Goal: Find specific page/section: Find specific page/section

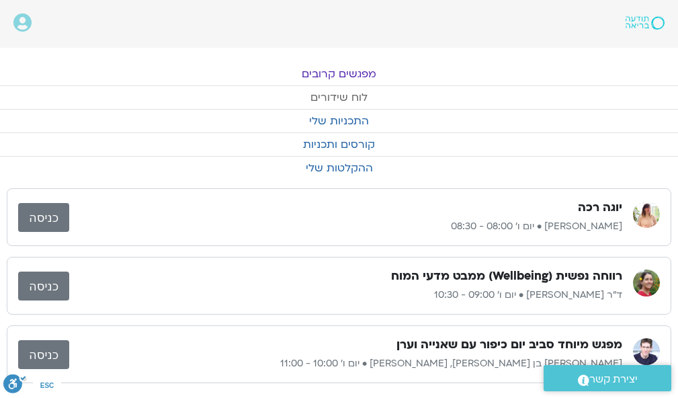
click at [348, 96] on link "לוח שידורים" at bounding box center [339, 97] width 678 height 23
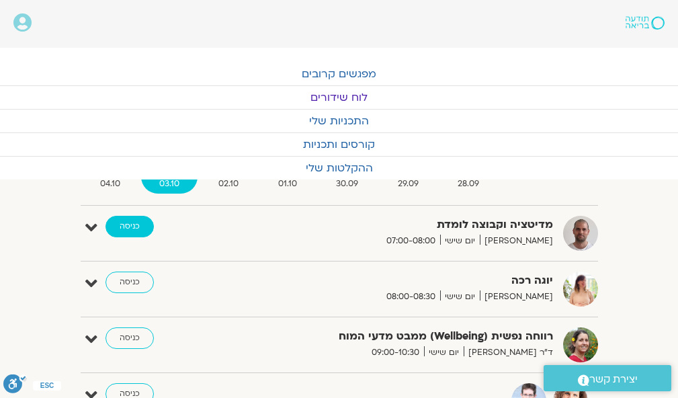
click at [134, 220] on link "כניסה" at bounding box center [129, 226] width 48 height 21
